Goal: Contribute content: Add original content to the website for others to see

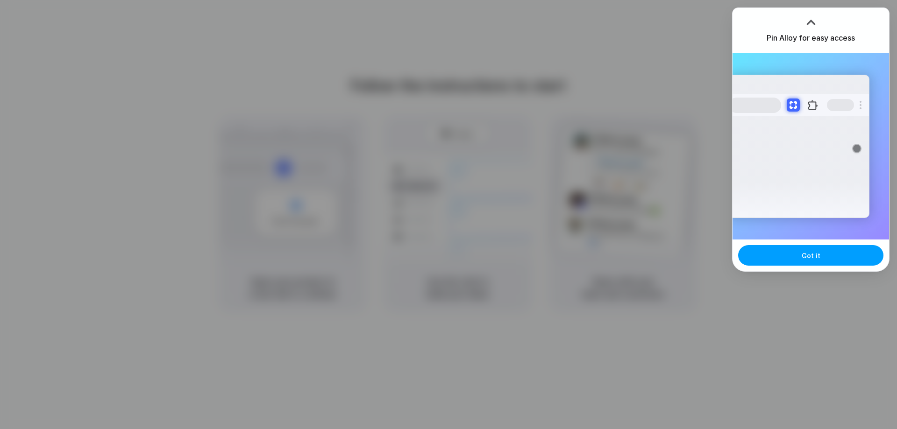
click at [283, 100] on button "Got it" at bounding box center [810, 255] width 145 height 21
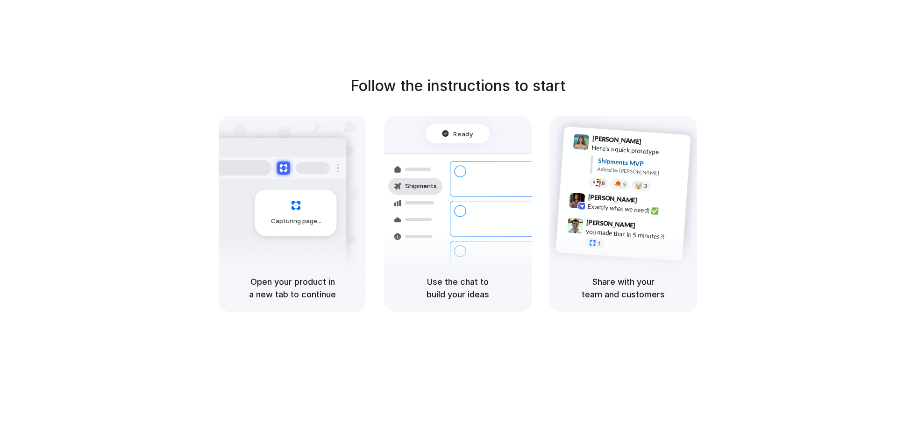
drag, startPoint x: 653, startPoint y: 236, endPoint x: 801, endPoint y: 166, distance: 162.9
click at [283, 100] on div "Follow the instructions to start Capturing page Open your product in a new tab …" at bounding box center [457, 193] width 897 height 237
click at [283, 100] on div at bounding box center [449, 215] width 0 height 0
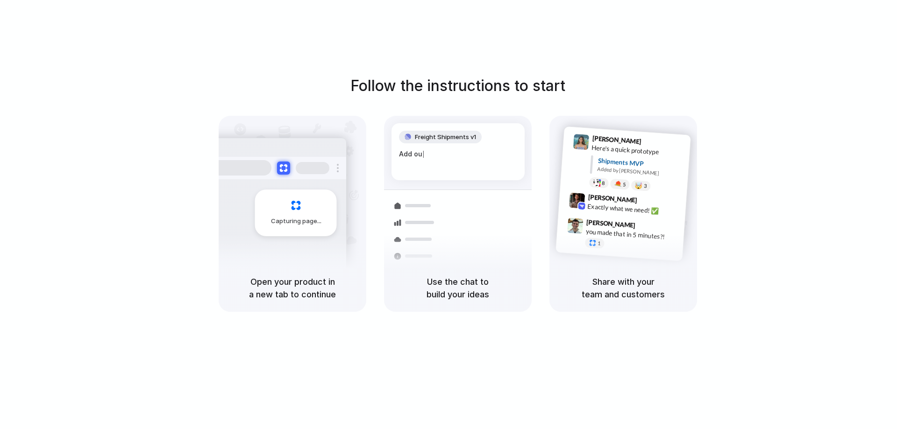
click at [283, 100] on div at bounding box center [449, 215] width 0 height 0
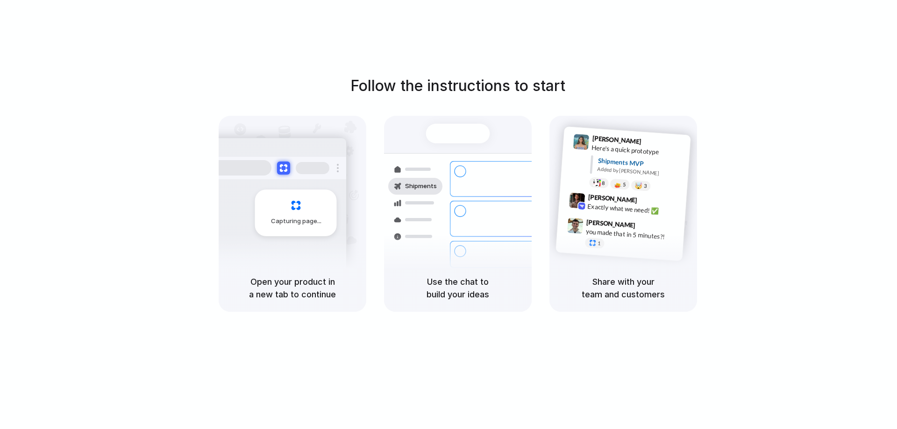
click at [283, 100] on div at bounding box center [449, 215] width 0 height 0
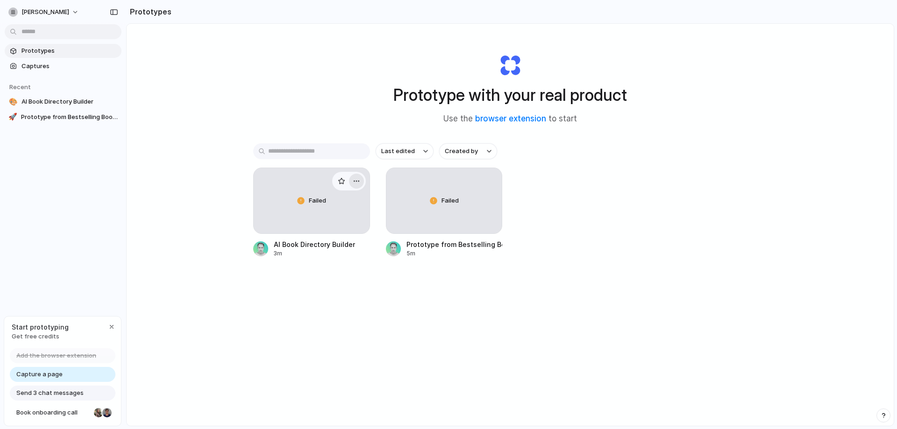
click at [358, 182] on button "button" at bounding box center [356, 181] width 15 height 15
click at [684, 242] on div "Open in new tab Rename Copy link Delete" at bounding box center [448, 214] width 897 height 429
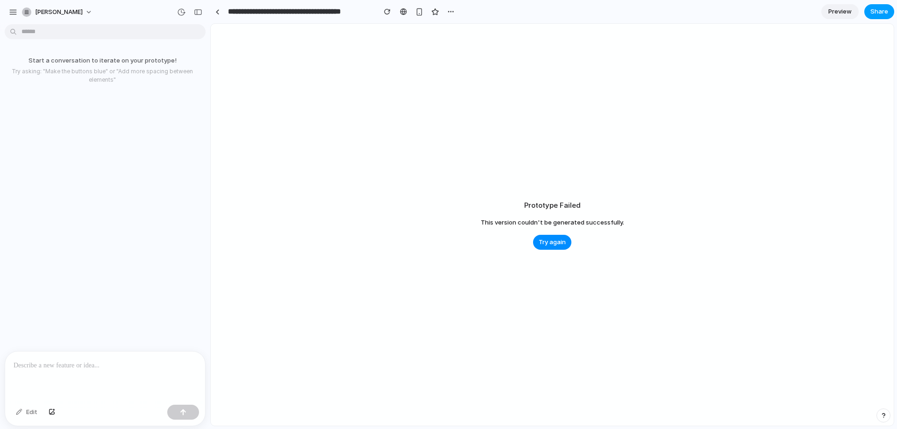
click at [875, 12] on span "Share" at bounding box center [880, 11] width 18 height 9
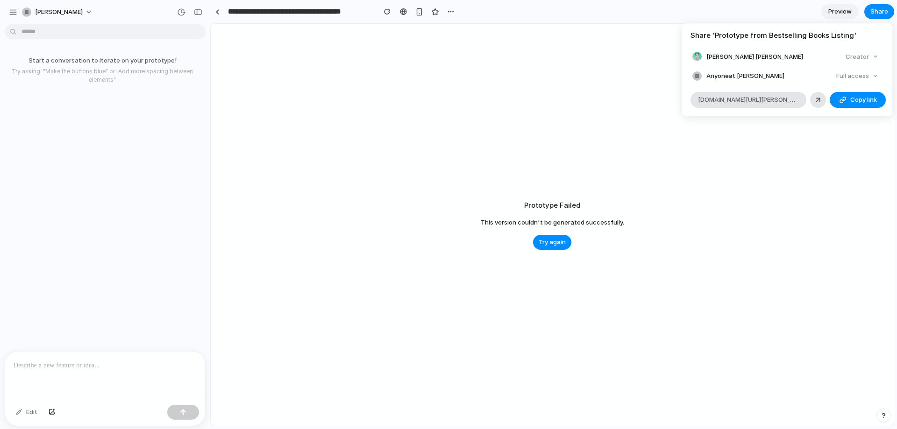
click at [732, 53] on span "Bronisz Maczka" at bounding box center [755, 56] width 97 height 9
click at [25, 14] on div "Share ' Prototype from Bestselling Books Listing ' Bronisz Maczka Creator Anyon…" at bounding box center [448, 214] width 897 height 429
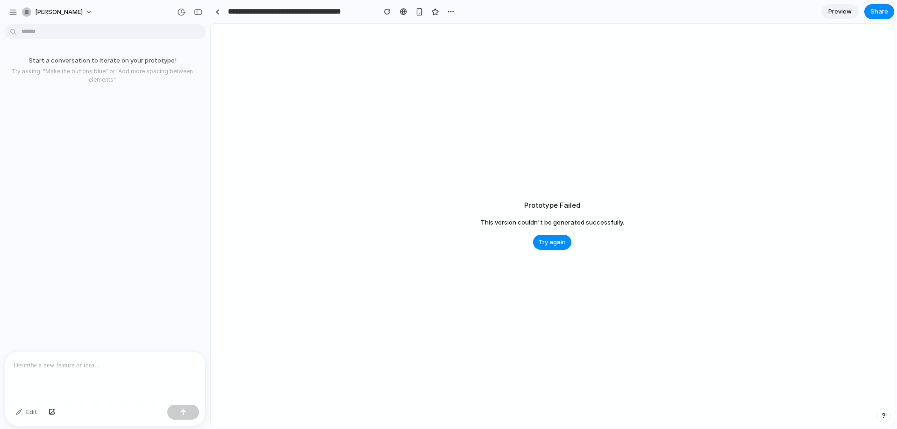
click at [62, 375] on div at bounding box center [105, 377] width 200 height 50
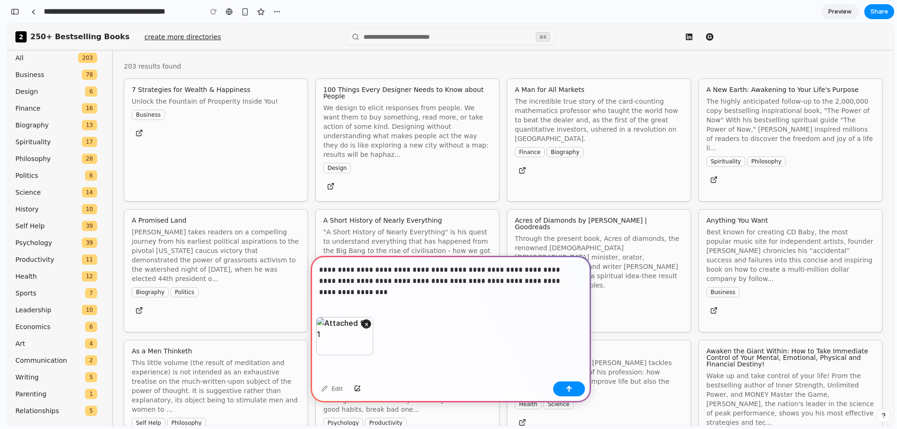
click at [523, 276] on p "**********" at bounding box center [449, 276] width 260 height 22
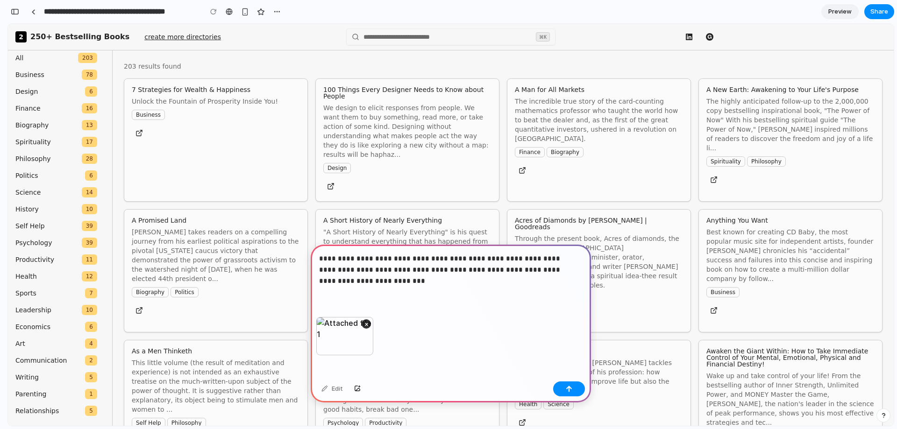
click at [568, 265] on p "**********" at bounding box center [449, 270] width 260 height 34
click at [568, 393] on button "button" at bounding box center [569, 389] width 32 height 15
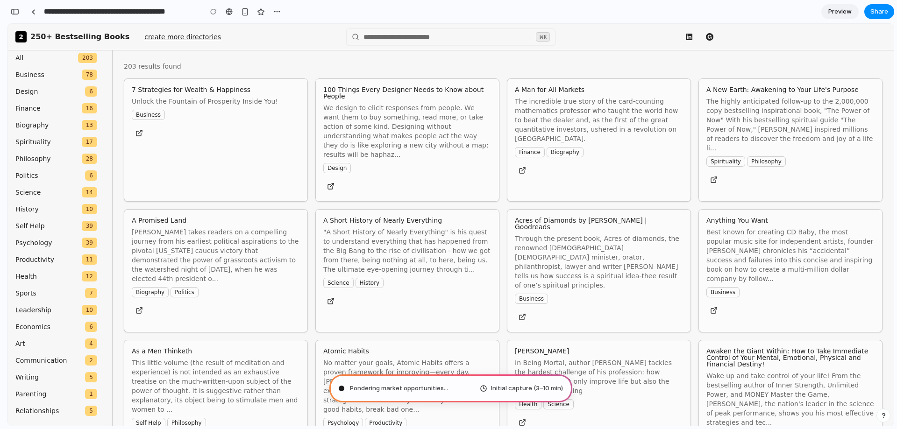
type input "**********"
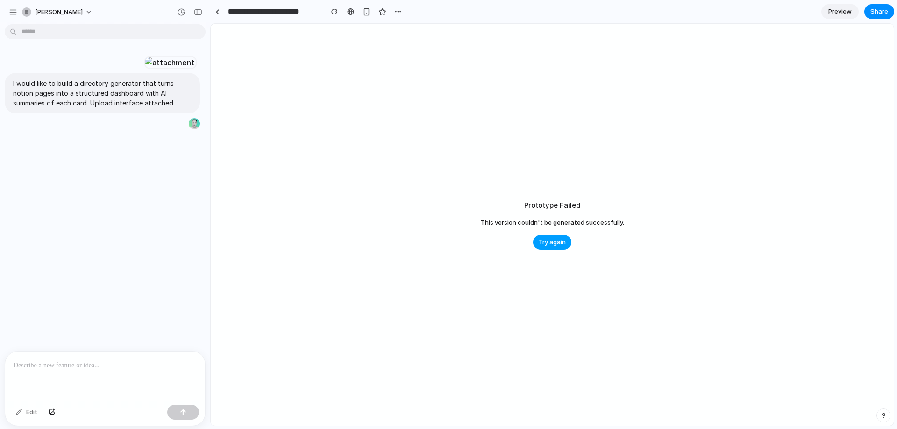
click at [553, 243] on span "Try again" at bounding box center [552, 242] width 27 height 9
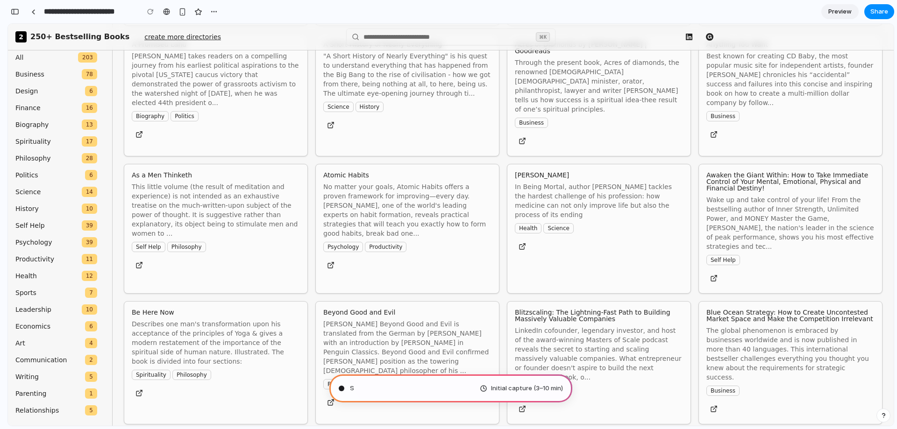
scroll to position [187, 0]
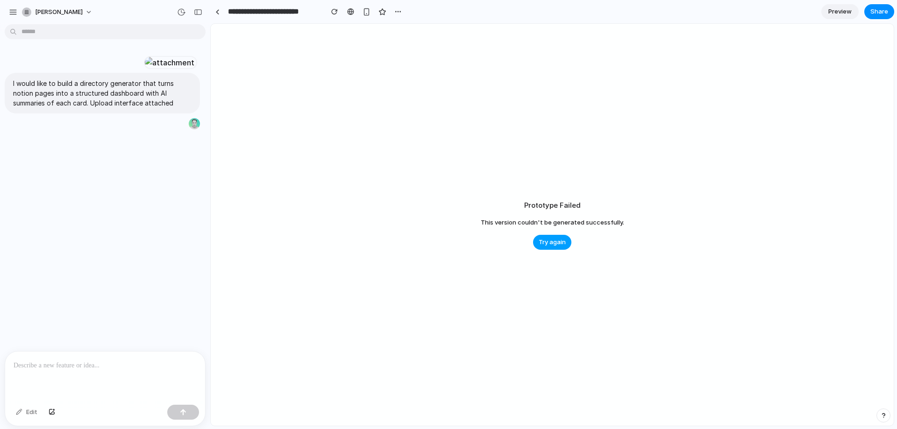
click at [561, 242] on span "Try again" at bounding box center [552, 242] width 27 height 9
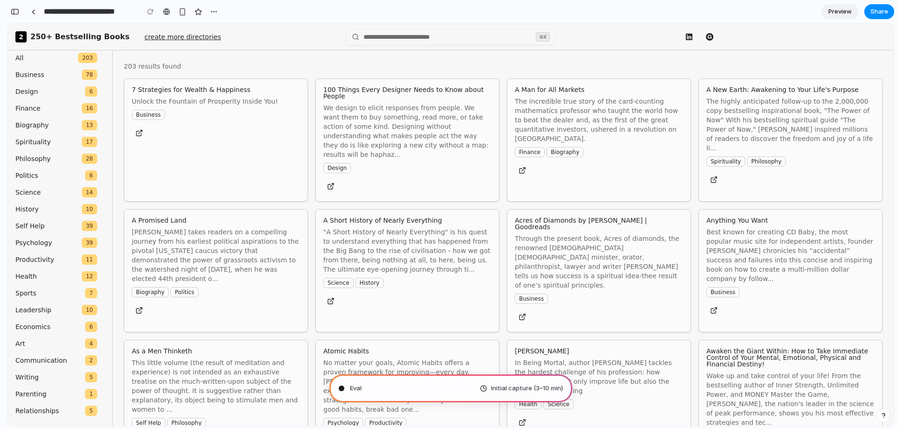
scroll to position [0, 0]
click at [842, 19] on section "**********" at bounding box center [450, 11] width 887 height 23
click at [843, 14] on span "Preview" at bounding box center [840, 11] width 23 height 9
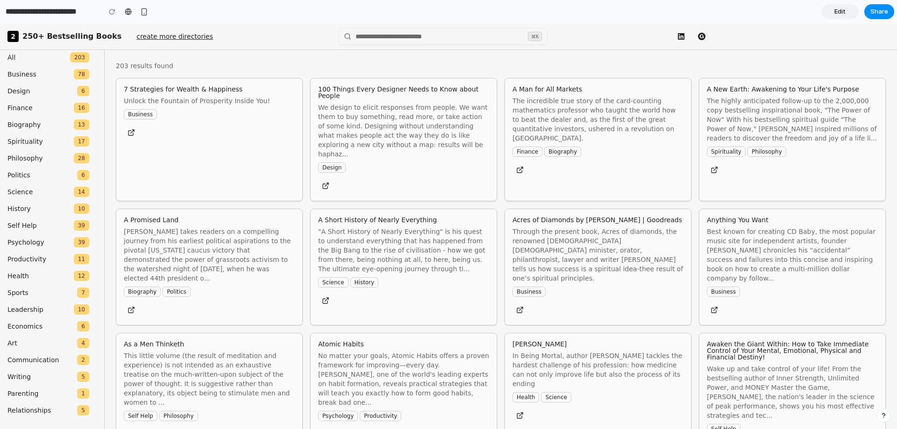
click at [840, 14] on span "Edit" at bounding box center [840, 11] width 11 height 9
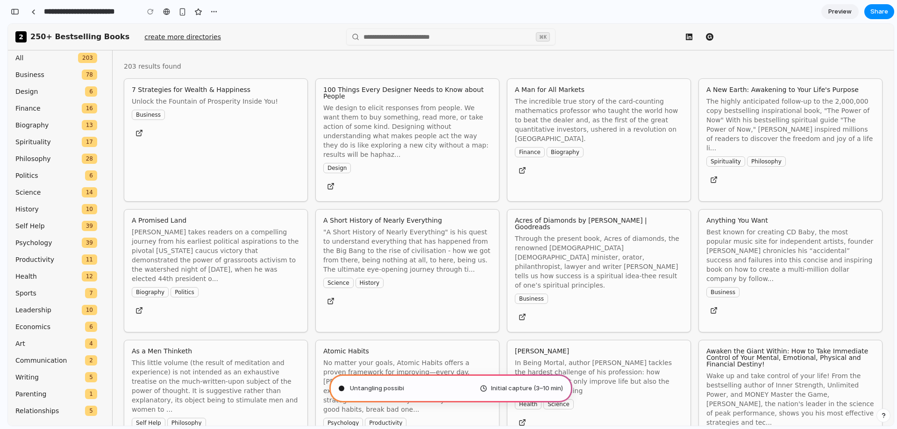
click at [225, 234] on p "[PERSON_NAME] takes readers on a compelling journey from his earliest political…" at bounding box center [216, 256] width 168 height 56
drag, startPoint x: 235, startPoint y: 229, endPoint x: 222, endPoint y: 229, distance: 13.6
click at [226, 229] on p "[PERSON_NAME] takes readers on a compelling journey from his earliest political…" at bounding box center [216, 256] width 168 height 56
click at [841, 9] on span "Preview" at bounding box center [840, 11] width 23 height 9
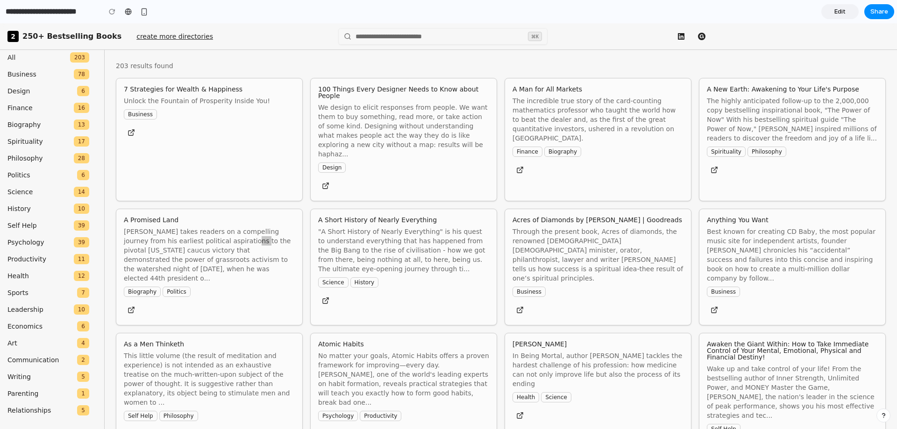
click at [841, 9] on span "Edit" at bounding box center [840, 11] width 11 height 9
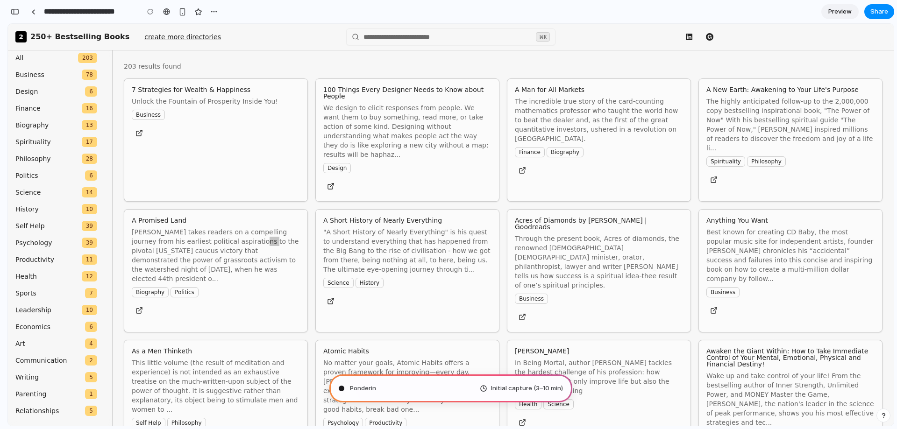
click at [841, 9] on span "Preview" at bounding box center [840, 11] width 23 height 9
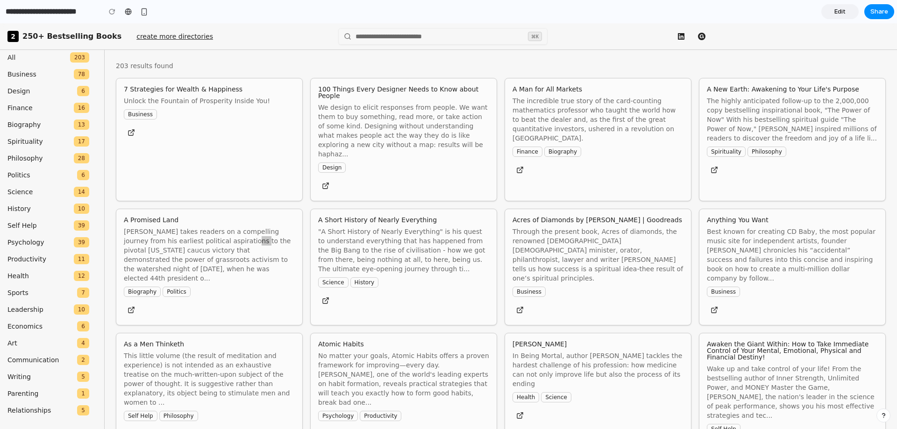
click at [841, 9] on span "Edit" at bounding box center [840, 11] width 11 height 9
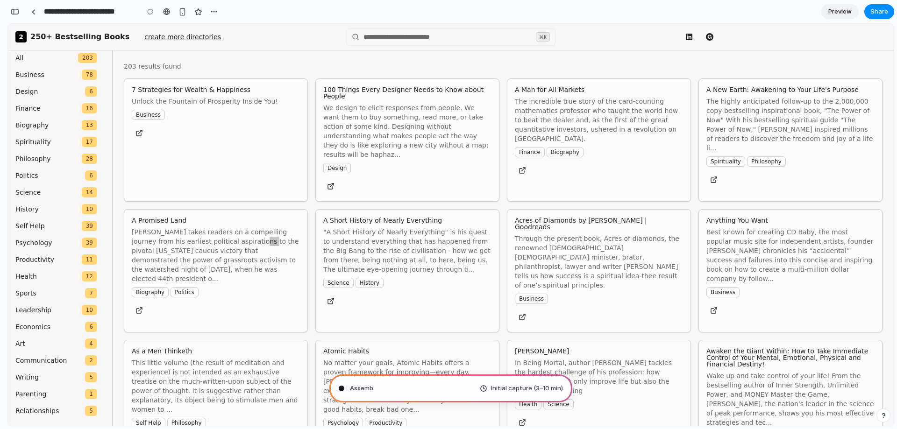
click at [841, 9] on span "Preview" at bounding box center [840, 11] width 23 height 9
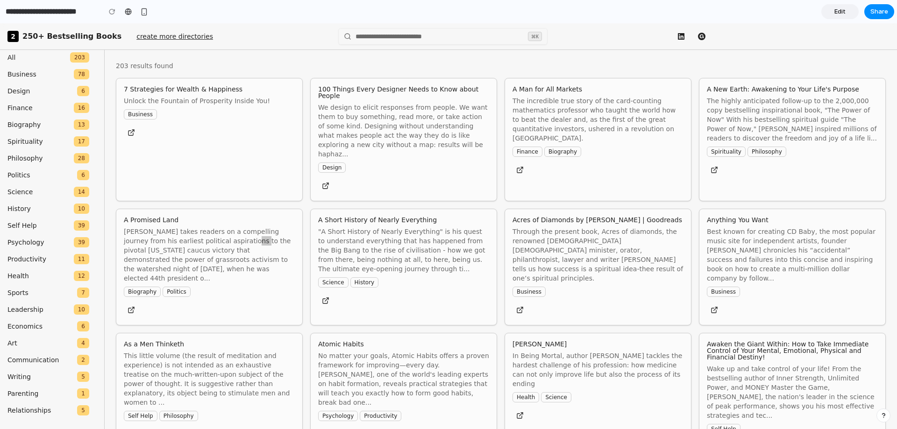
click at [841, 9] on span "Edit" at bounding box center [840, 11] width 11 height 9
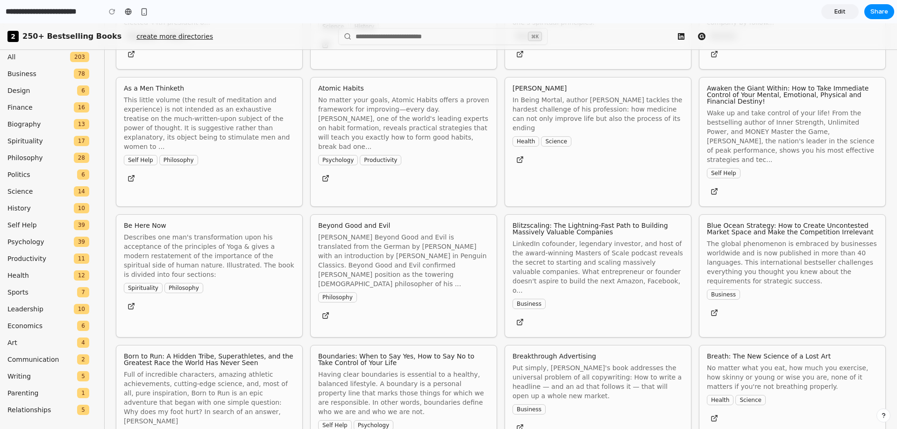
scroll to position [285, 0]
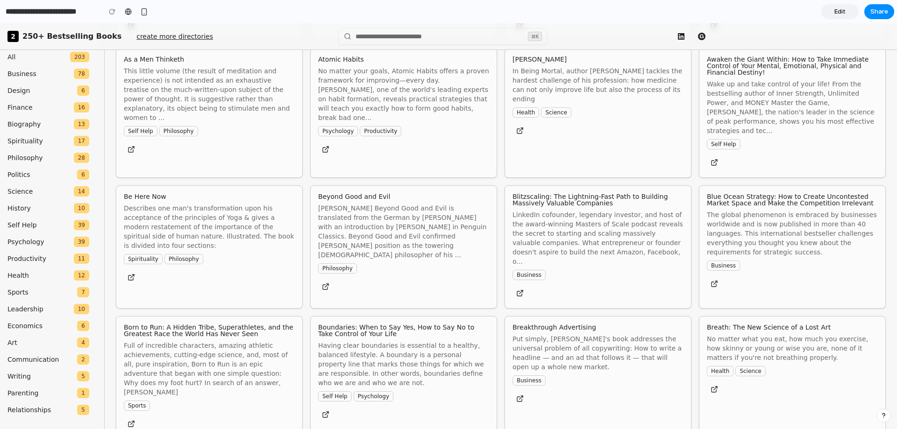
click at [836, 7] on span "Edit" at bounding box center [840, 11] width 11 height 9
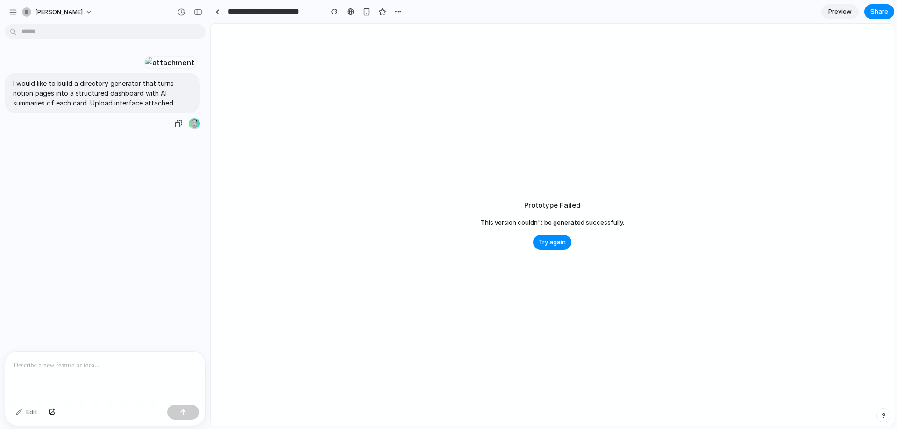
click at [144, 69] on div at bounding box center [169, 62] width 51 height 13
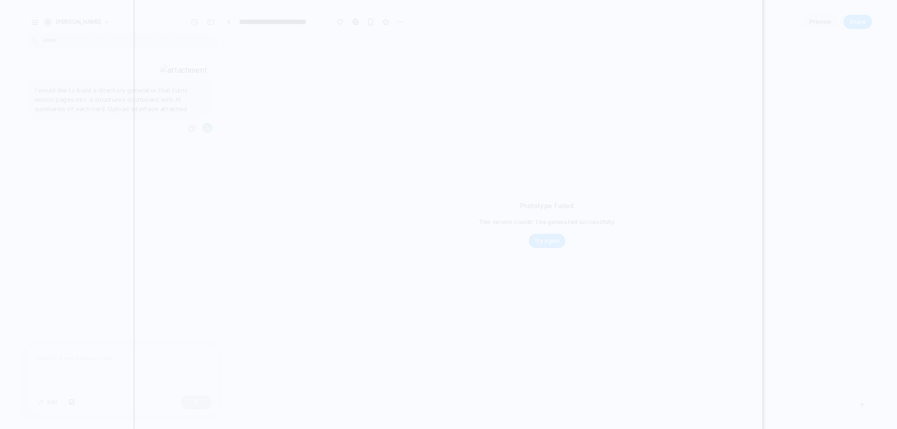
click at [831, 207] on div at bounding box center [448, 214] width 897 height 429
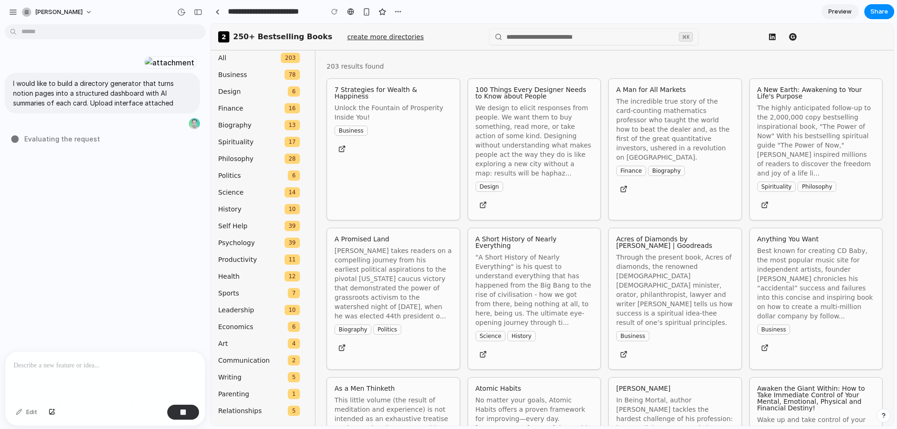
click at [61, 365] on p at bounding box center [105, 365] width 183 height 11
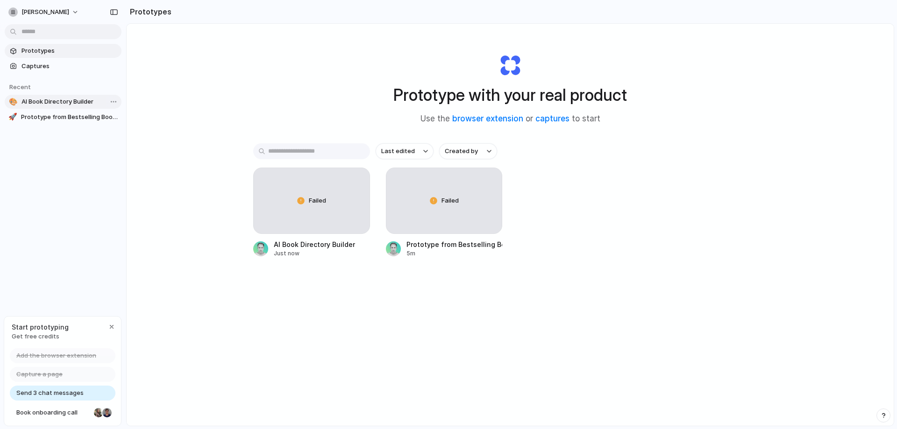
click at [71, 97] on span "AI Book Directory Builder" at bounding box center [69, 101] width 96 height 9
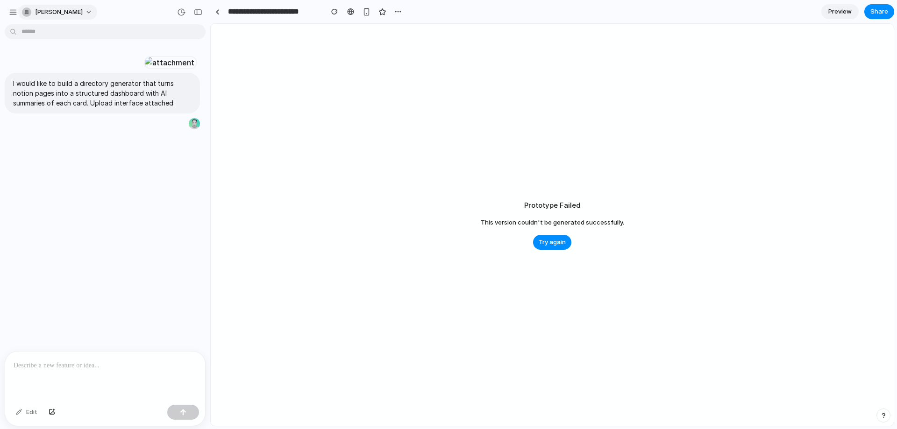
click at [40, 14] on span "[PERSON_NAME]" at bounding box center [59, 11] width 48 height 9
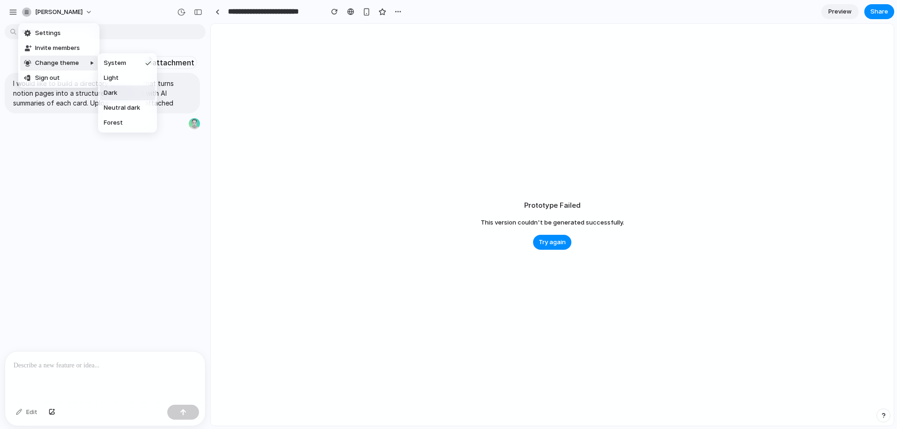
click at [112, 93] on span "Dark" at bounding box center [111, 92] width 14 height 9
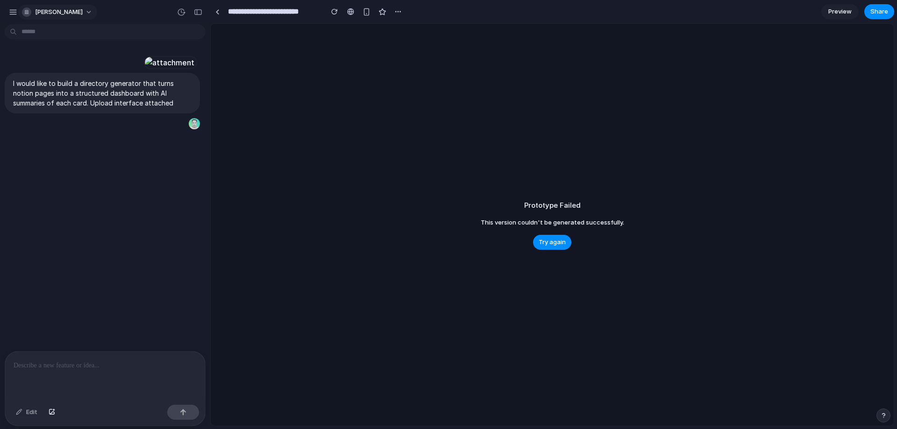
click at [69, 13] on span "[PERSON_NAME]" at bounding box center [59, 11] width 48 height 9
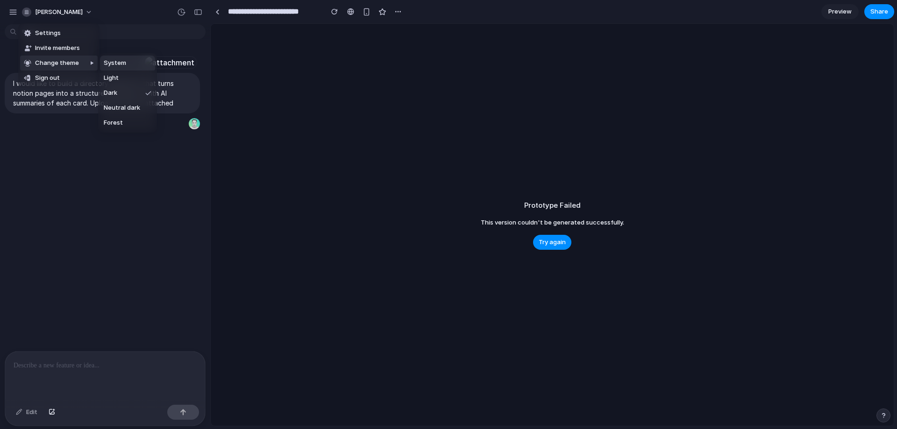
click at [116, 64] on span "System" at bounding box center [115, 62] width 22 height 9
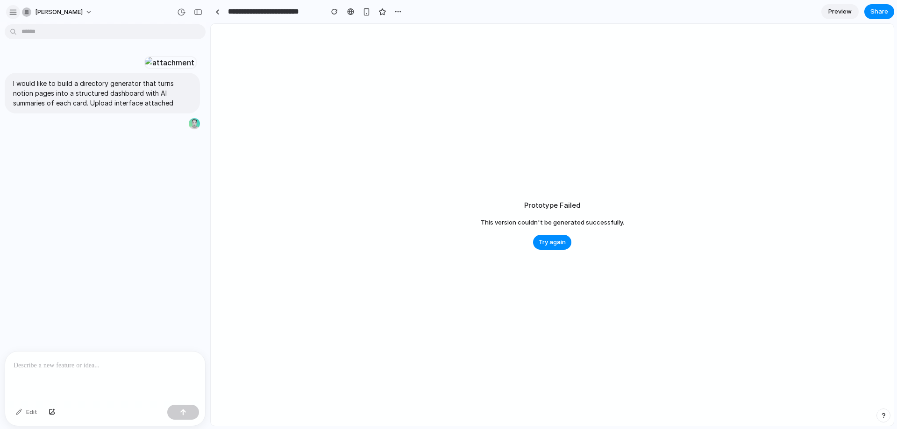
click at [14, 14] on div "button" at bounding box center [13, 12] width 8 height 8
click at [8, 14] on button "button" at bounding box center [13, 12] width 14 height 14
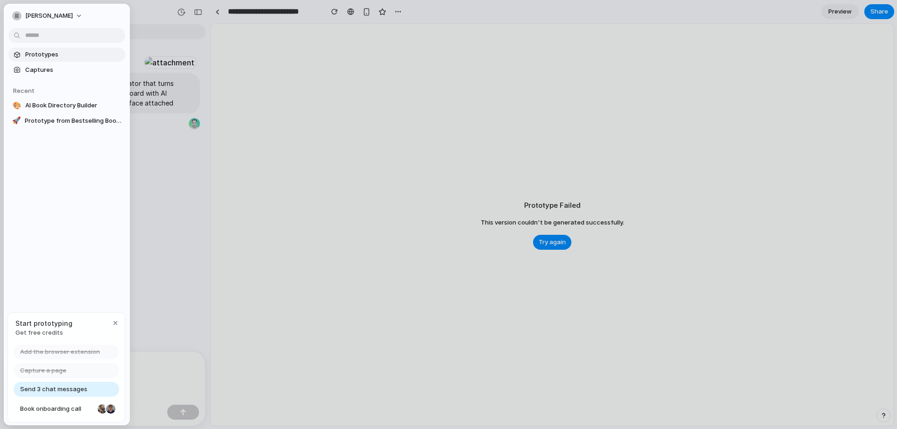
click at [30, 54] on span "Prototypes" at bounding box center [73, 54] width 96 height 9
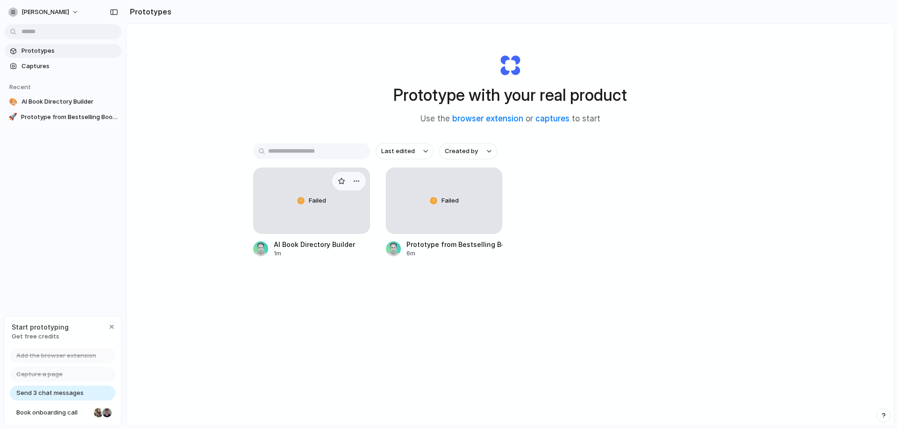
click at [315, 194] on div "Failed" at bounding box center [312, 200] width 116 height 65
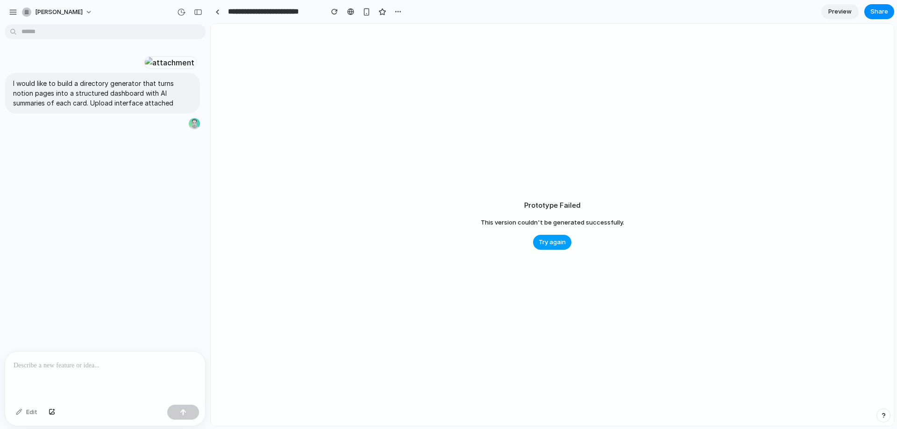
click at [549, 242] on span "Try again" at bounding box center [552, 242] width 27 height 9
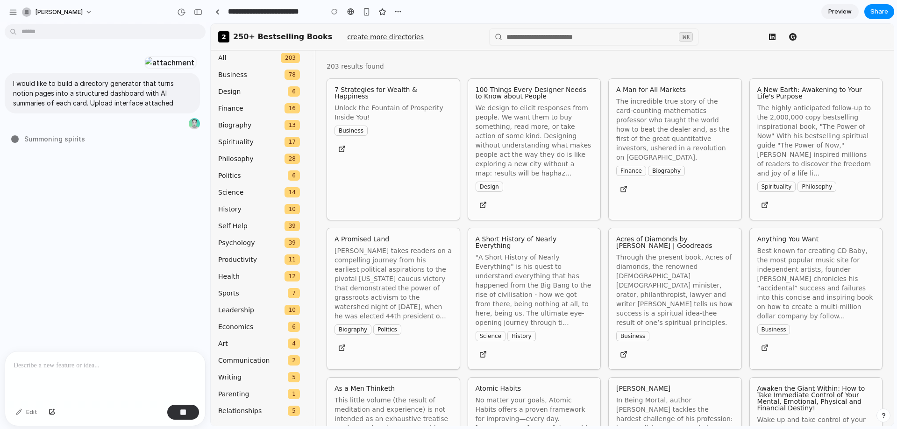
click at [526, 41] on input at bounding box center [593, 37] width 209 height 17
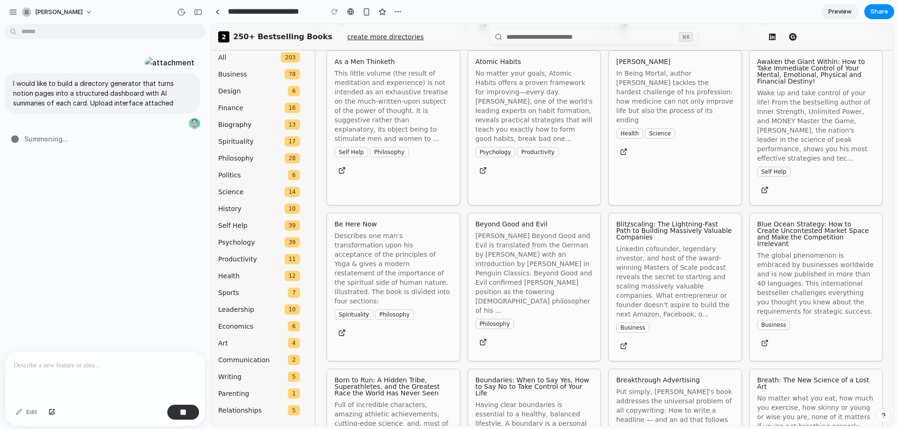
scroll to position [427, 0]
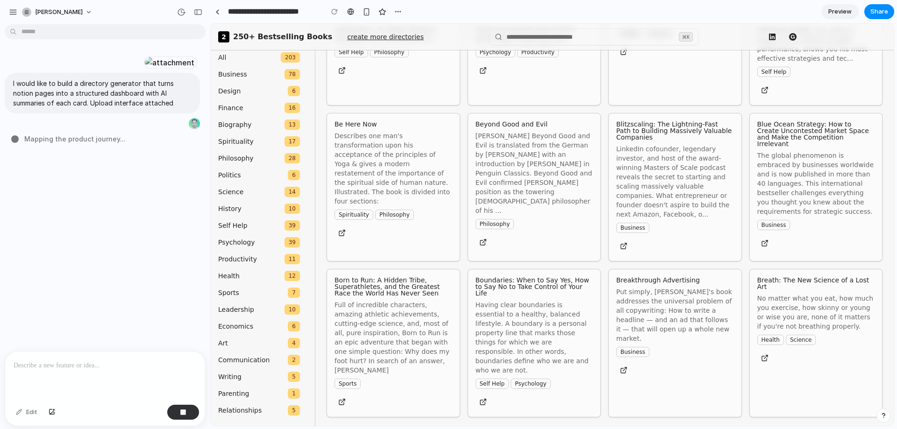
click at [73, 352] on div at bounding box center [105, 377] width 200 height 50
drag, startPoint x: 251, startPoint y: 11, endPoint x: 421, endPoint y: 13, distance: 170.1
click at [421, 13] on section "**********" at bounding box center [552, 11] width 684 height 23
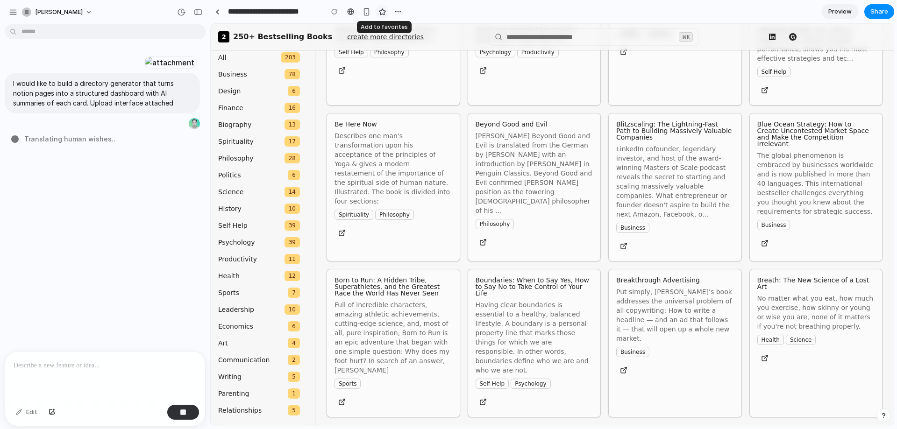
click at [384, 8] on div "button" at bounding box center [383, 12] width 8 height 8
click at [383, 11] on div "button" at bounding box center [383, 12] width 8 height 8
click at [404, 11] on button "button" at bounding box center [398, 12] width 14 height 14
click at [465, 12] on div "Duplicate Delete" at bounding box center [448, 214] width 897 height 429
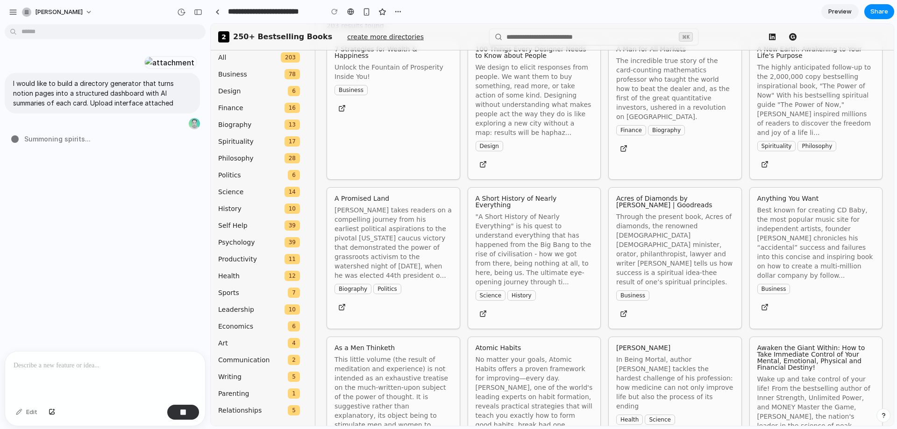
scroll to position [0, 0]
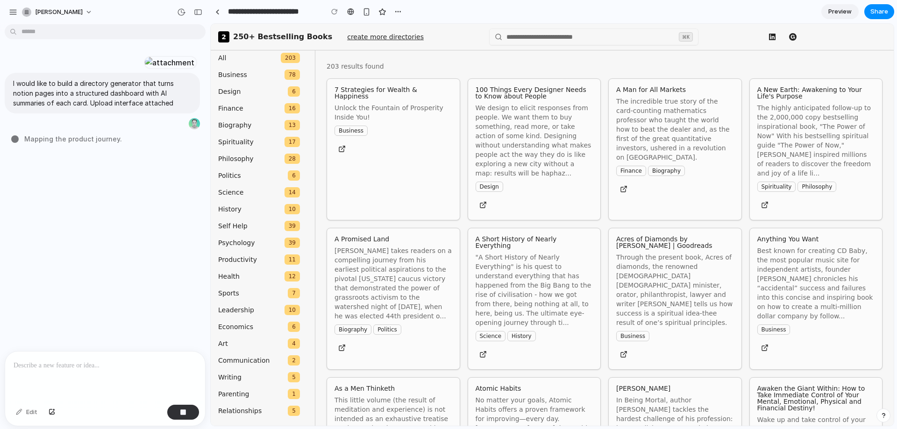
click at [796, 41] on button at bounding box center [793, 36] width 17 height 15
click at [794, 35] on button at bounding box center [793, 36] width 17 height 15
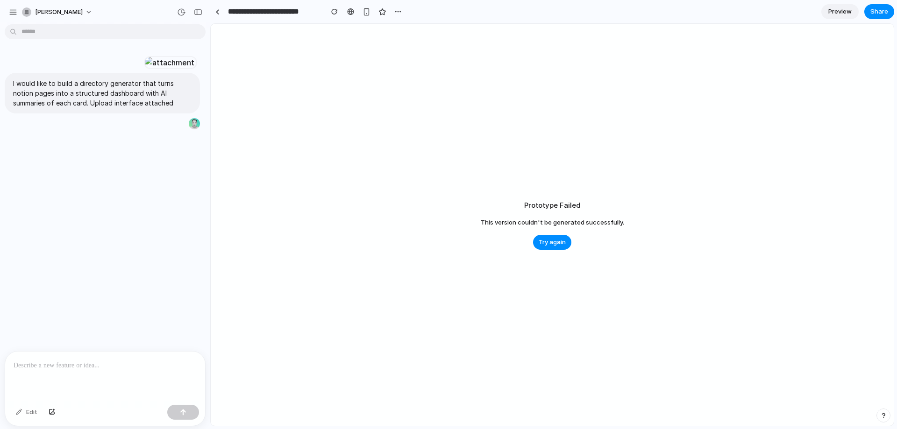
click at [90, 360] on p at bounding box center [105, 365] width 183 height 11
drag, startPoint x: 620, startPoint y: 215, endPoint x: 616, endPoint y: 219, distance: 5.6
click at [615, 217] on div "Prototype Failed This version couldn't be generated successfully. Try again" at bounding box center [552, 225] width 683 height 402
drag, startPoint x: 640, startPoint y: 225, endPoint x: 515, endPoint y: 232, distance: 125.4
click at [515, 232] on div "Prototype Failed This version couldn't be generated successfully. Try again" at bounding box center [552, 225] width 683 height 402
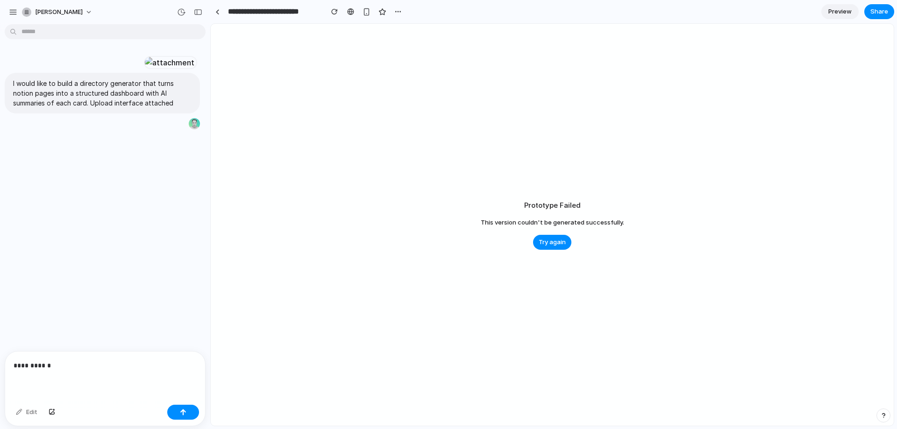
click at [67, 370] on div "**********" at bounding box center [105, 377] width 200 height 50
